Goal: Information Seeking & Learning: Learn about a topic

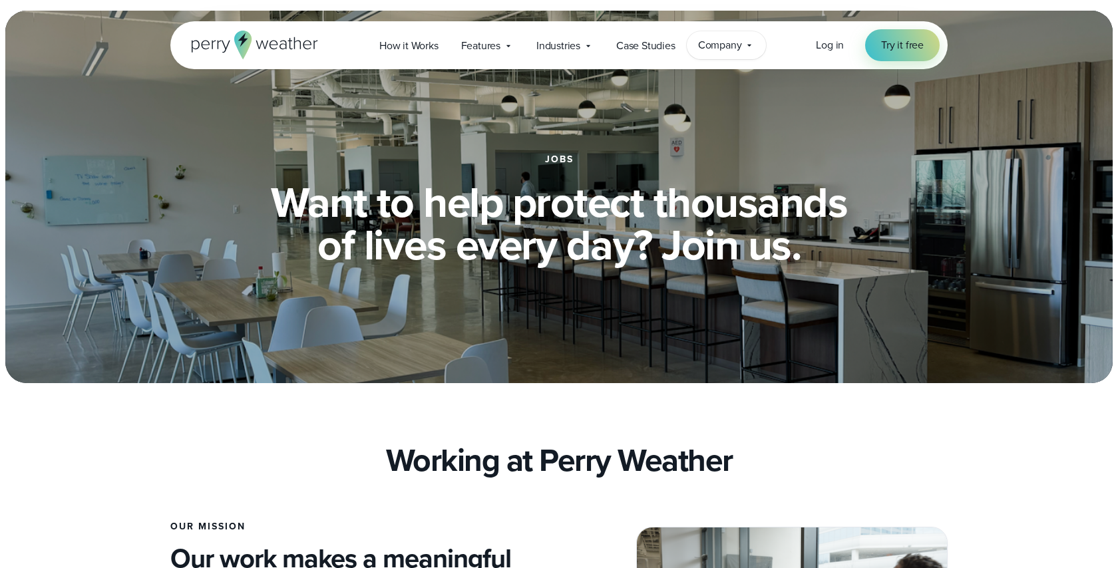
click at [730, 42] on span "Company" at bounding box center [720, 45] width 44 height 16
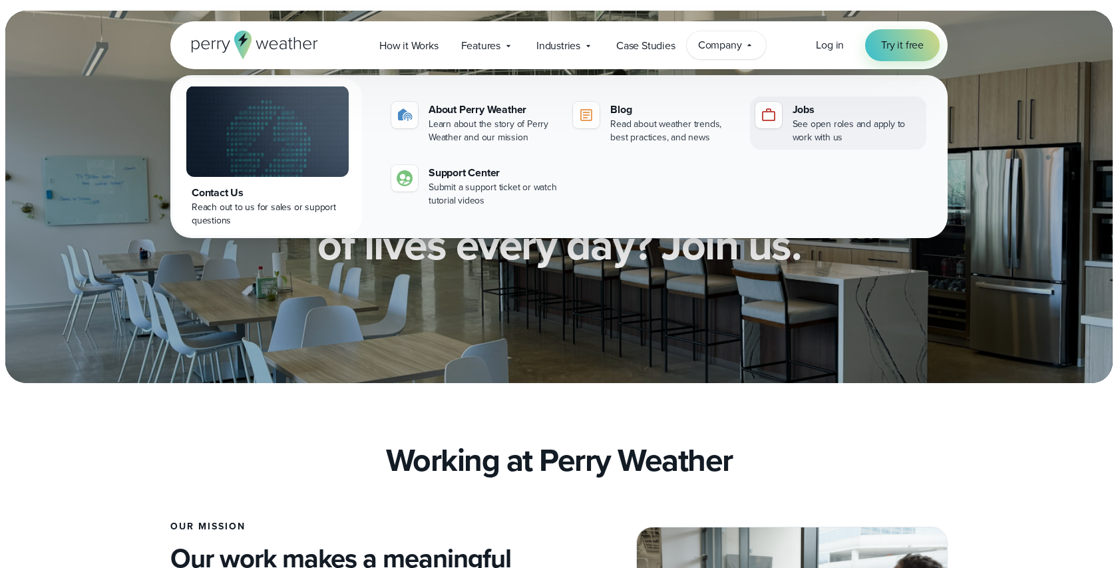
click at [819, 114] on div "Jobs" at bounding box center [856, 110] width 128 height 16
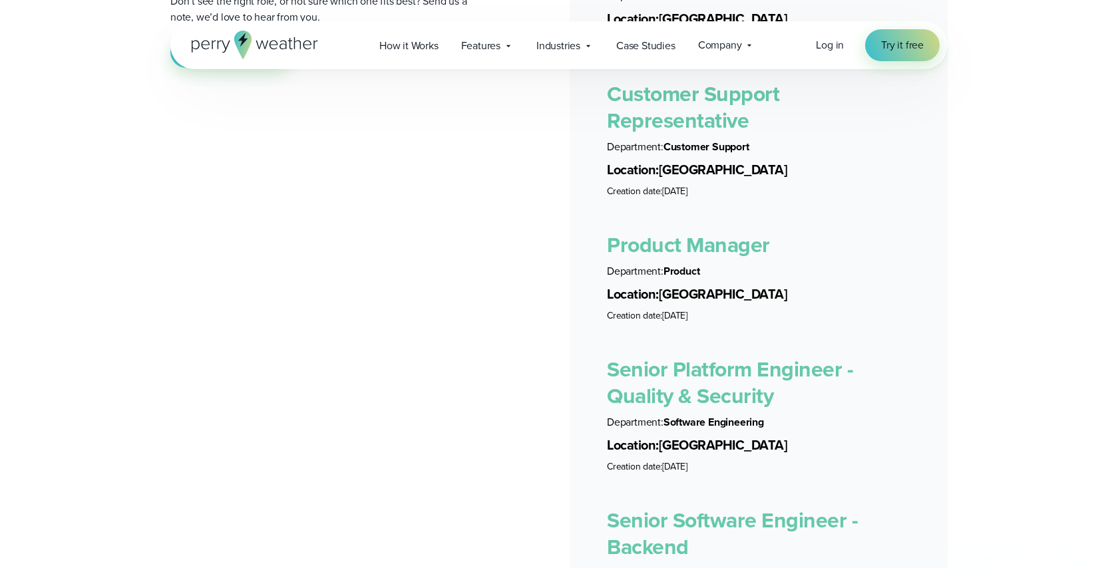
scroll to position [2579, 0]
click at [653, 231] on link "Product Manager" at bounding box center [688, 244] width 163 height 32
